Goal: Task Accomplishment & Management: Manage account settings

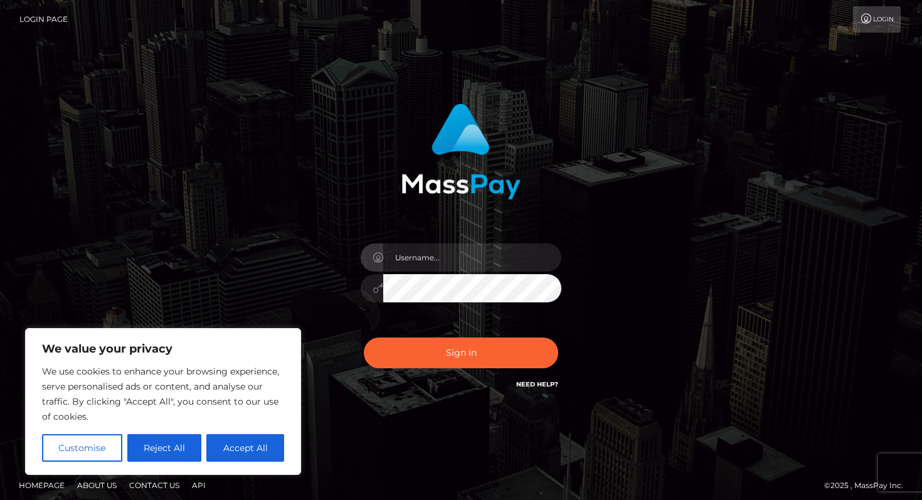
type input "[EMAIL_ADDRESS][DOMAIN_NAME]"
click at [462, 374] on div "Sign in Need Help?" at bounding box center [460, 358] width 219 height 56
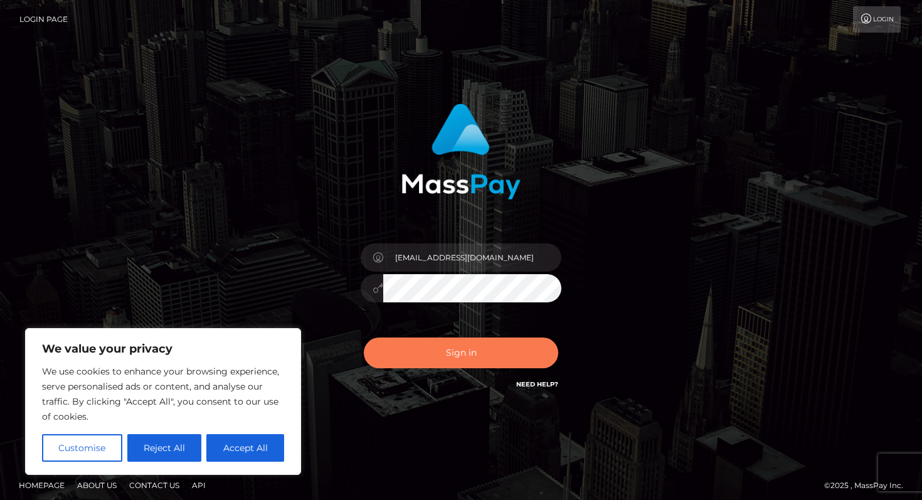
click at [462, 353] on button "Sign in" at bounding box center [461, 352] width 194 height 31
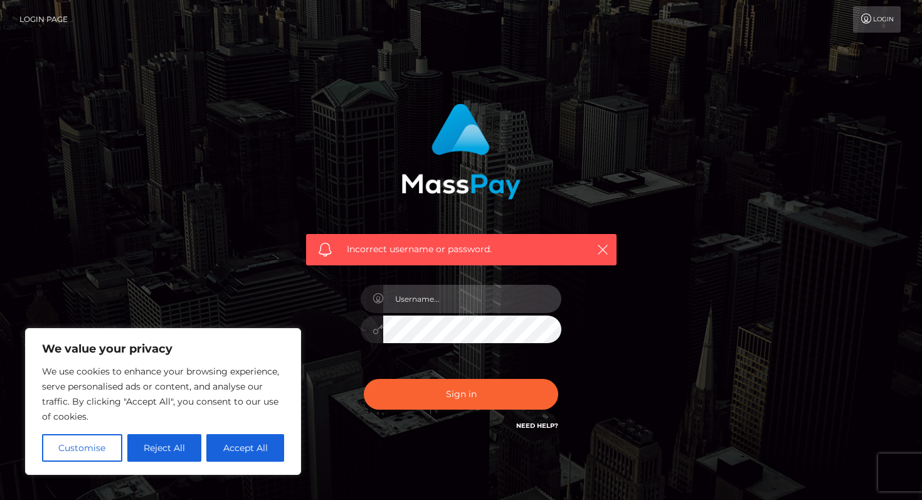
click at [442, 306] on input "text" at bounding box center [472, 299] width 178 height 28
type input "mollyywarrd1@yahoo.com"
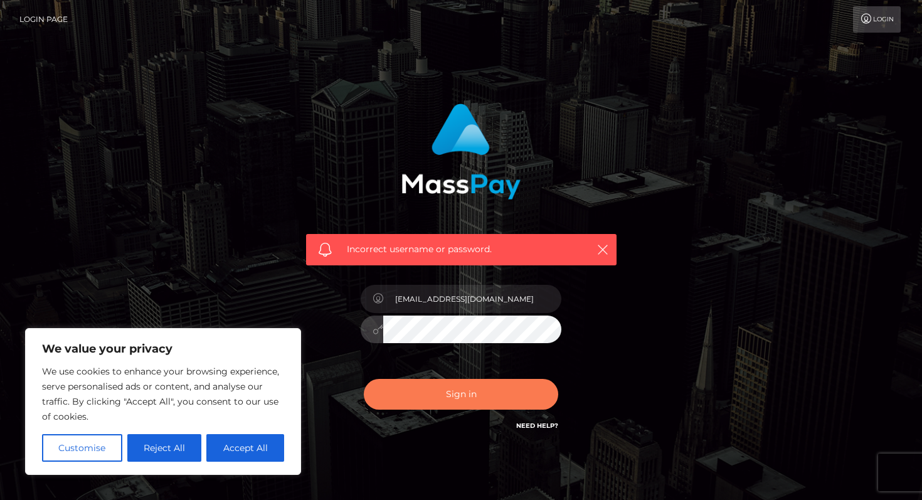
click at [429, 393] on button "Sign in" at bounding box center [461, 394] width 194 height 31
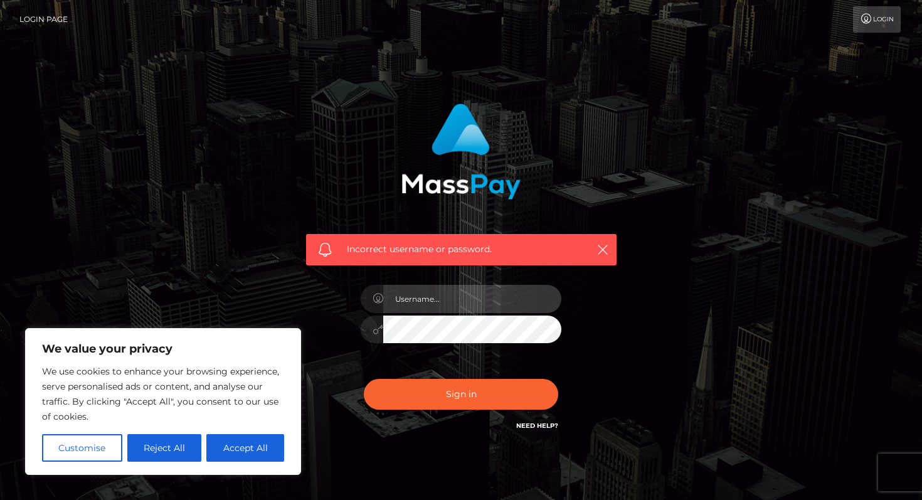
click at [480, 301] on input "text" at bounding box center [472, 299] width 178 height 28
type input "[EMAIL_ADDRESS][DOMAIN_NAME]"
click at [364, 379] on button "Sign in" at bounding box center [461, 394] width 194 height 31
click at [416, 306] on input "text" at bounding box center [472, 299] width 178 height 28
type input "[EMAIL_ADDRESS][DOMAIN_NAME]"
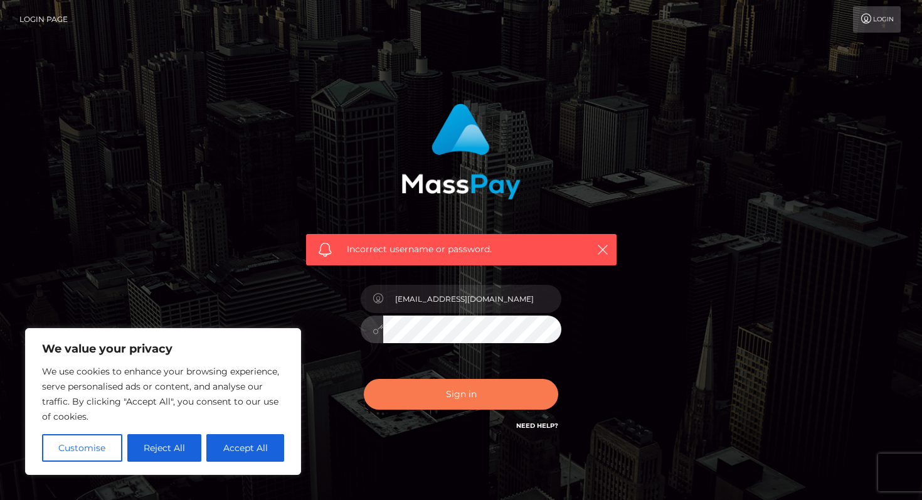
click at [409, 397] on button "Sign in" at bounding box center [461, 394] width 194 height 31
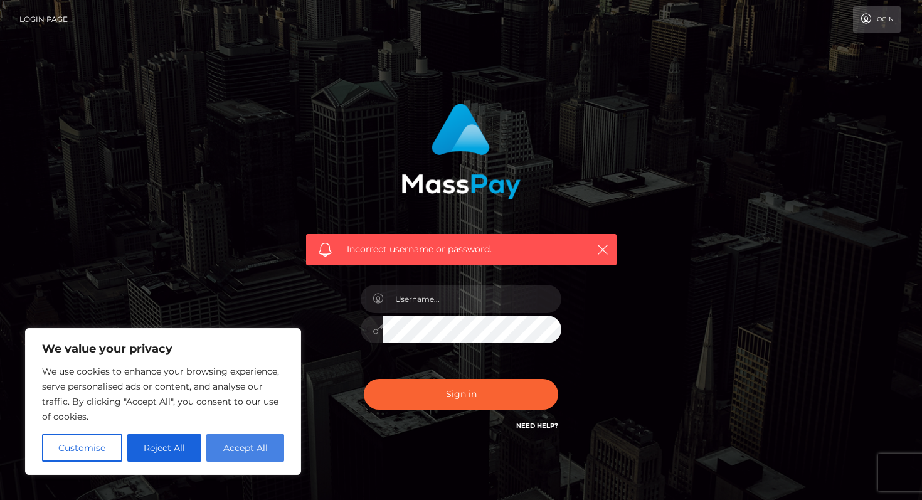
click at [227, 444] on button "Accept All" at bounding box center [245, 448] width 78 height 28
checkbox input "true"
